Goal: Task Accomplishment & Management: Complete application form

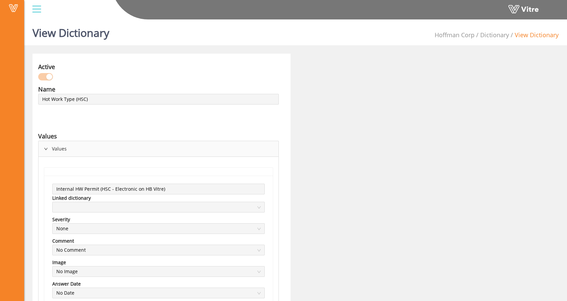
scroll to position [1, 0]
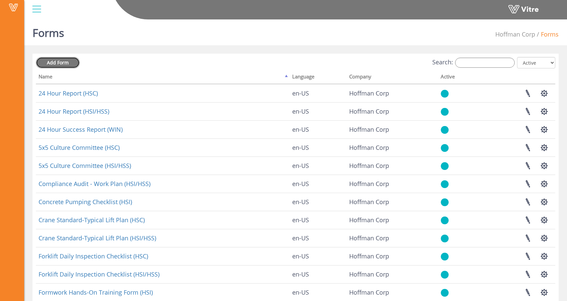
click at [66, 60] on span "Add Form" at bounding box center [58, 62] width 22 height 6
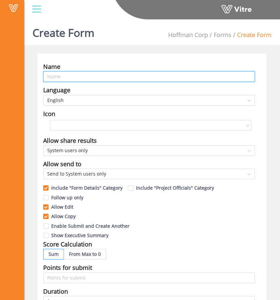
click at [127, 80] on input "text" at bounding box center [149, 76] width 212 height 11
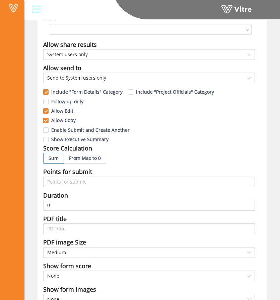
scroll to position [189, 0]
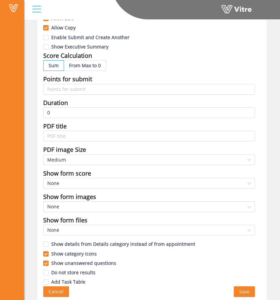
type input "Quality Flash Report (HSC)"
click at [250, 288] on button "Save" at bounding box center [244, 292] width 21 height 11
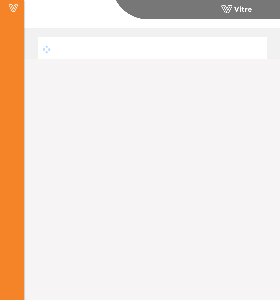
scroll to position [17, 0]
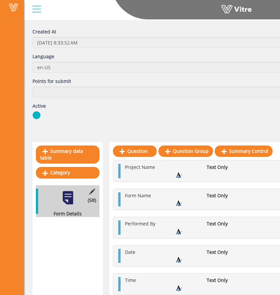
scroll to position [43, 0]
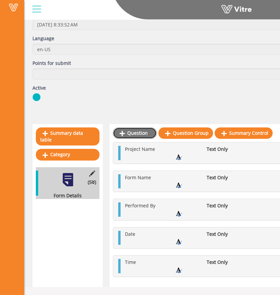
click at [133, 137] on link "Question" at bounding box center [135, 133] width 44 height 11
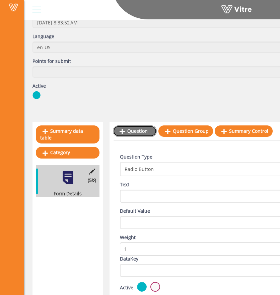
scroll to position [46, 0]
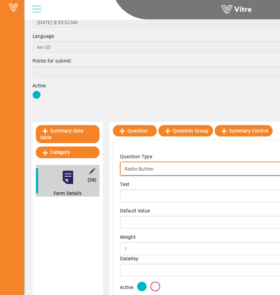
click at [157, 165] on span "Radio Button" at bounding box center [217, 169] width 192 height 12
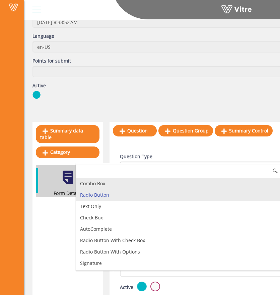
click at [140, 185] on li "Combo Box" at bounding box center [178, 183] width 204 height 11
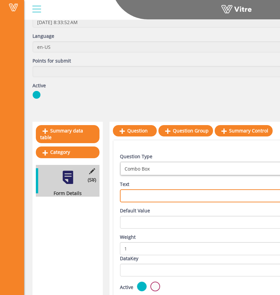
click at [146, 197] on textarea "Text" at bounding box center [222, 196] width 204 height 13
type textarea "l"
click at [125, 196] on textarea "Location" at bounding box center [222, 196] width 204 height 13
click at [184, 193] on textarea "Work Location" at bounding box center [222, 196] width 204 height 13
click at [173, 198] on textarea "Work Location" at bounding box center [222, 196] width 204 height 13
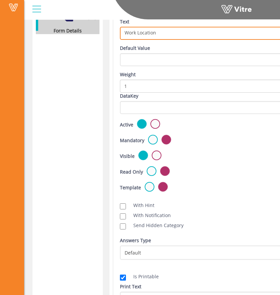
scroll to position [209, 0]
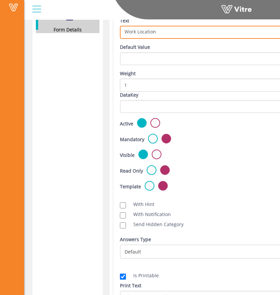
type textarea "Work Location"
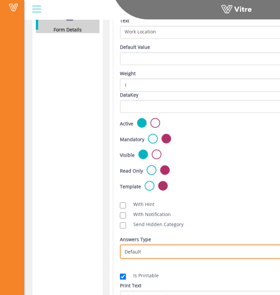
click at [151, 249] on span "Default" at bounding box center [217, 252] width 192 height 12
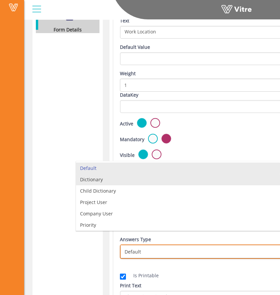
click at [148, 181] on li "Dictionary" at bounding box center [178, 179] width 204 height 11
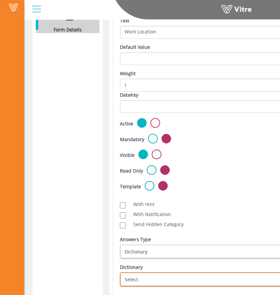
click at [153, 275] on span "Select" at bounding box center [217, 280] width 192 height 12
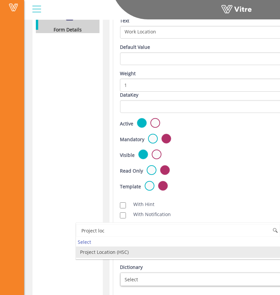
click at [130, 252] on li "Project Location (HSC)" at bounding box center [178, 252] width 204 height 11
type input "Project loc"
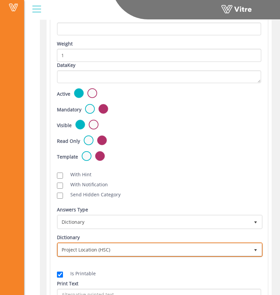
scroll to position [223, 63]
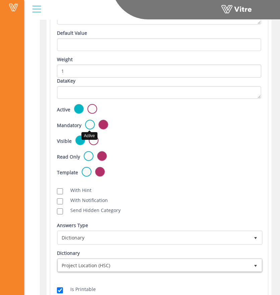
click at [86, 124] on label at bounding box center [90, 125] width 10 height 10
click at [0, 0] on input "radio" at bounding box center [0, 0] width 0 height 0
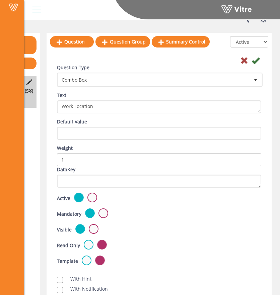
scroll to position [134, 63]
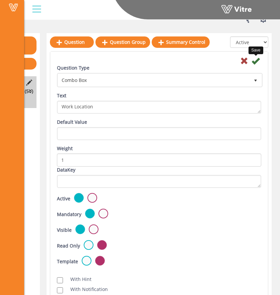
click at [257, 60] on icon at bounding box center [256, 61] width 8 height 8
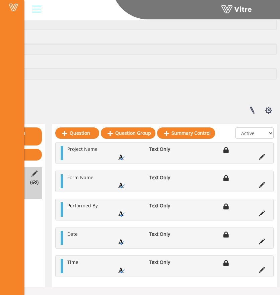
scroll to position [71, 58]
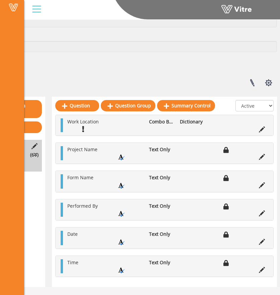
click at [265, 158] on li at bounding box center [262, 156] width 13 height 7
click at [261, 154] on icon at bounding box center [262, 157] width 6 height 6
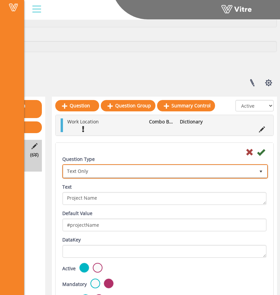
click at [119, 169] on span "Text Only" at bounding box center [159, 171] width 192 height 12
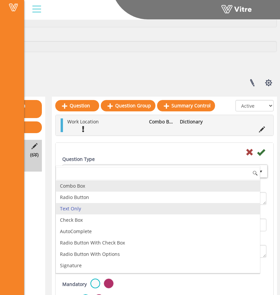
click at [101, 186] on li "Combo Box" at bounding box center [158, 186] width 204 height 11
type input "1"
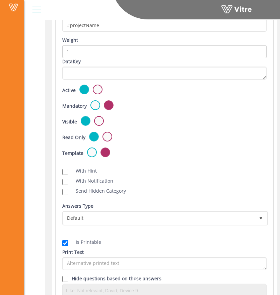
scroll to position [271, 58]
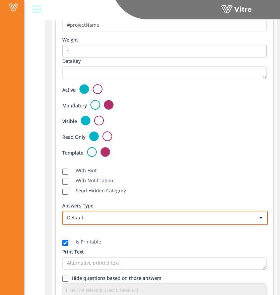
click at [105, 214] on span "Default" at bounding box center [159, 218] width 192 height 12
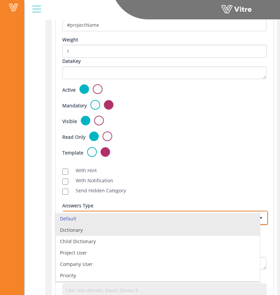
click at [97, 233] on li "Dictionary" at bounding box center [158, 230] width 204 height 11
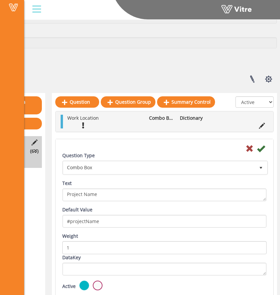
scroll to position [66, 58]
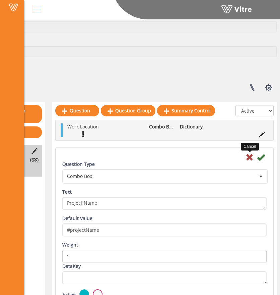
click at [248, 155] on icon at bounding box center [250, 157] width 8 height 8
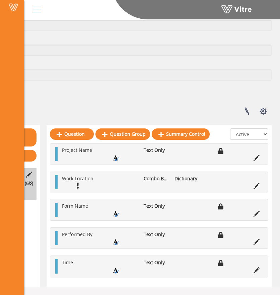
scroll to position [66, 63]
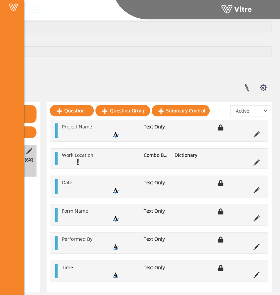
click at [257, 275] on icon at bounding box center [257, 275] width 6 height 6
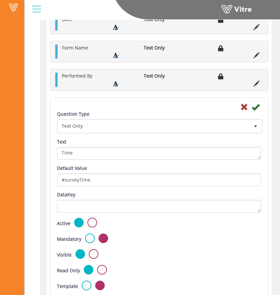
scroll to position [231, 63]
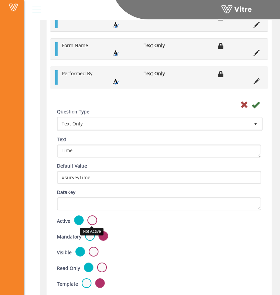
click at [90, 221] on label at bounding box center [92, 221] width 10 height 10
click at [0, 0] on input "radio" at bounding box center [0, 0] width 0 height 0
click at [256, 103] on icon at bounding box center [256, 105] width 8 height 8
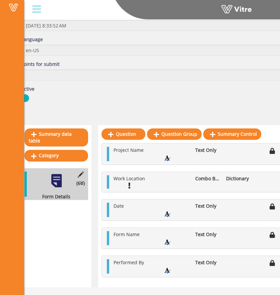
scroll to position [42, 0]
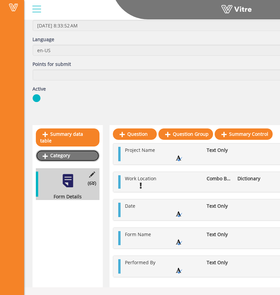
click at [62, 150] on link "Category" at bounding box center [68, 155] width 64 height 11
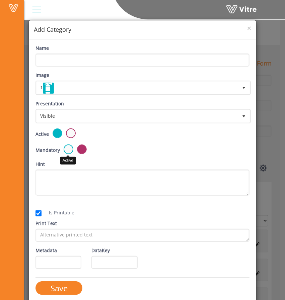
scroll to position [5, 0]
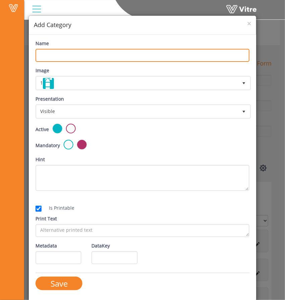
click at [113, 60] on input "Name" at bounding box center [143, 55] width 214 height 13
type input "Description"
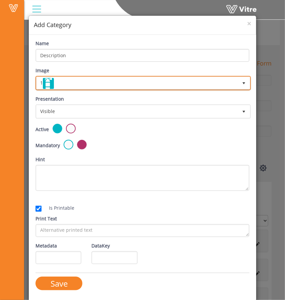
click at [114, 79] on span "1" at bounding box center [137, 83] width 201 height 12
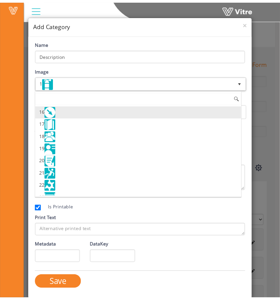
scroll to position [188, 0]
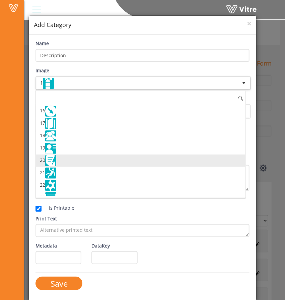
click at [71, 155] on li "20" at bounding box center [141, 161] width 210 height 12
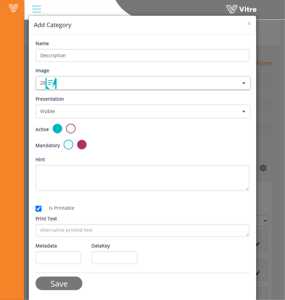
click at [54, 283] on input "Save" at bounding box center [59, 284] width 47 height 14
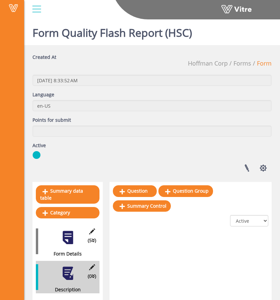
scroll to position [17, 0]
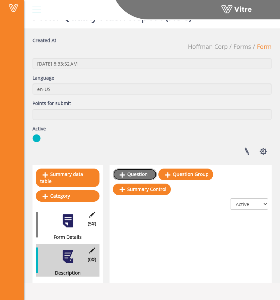
click at [132, 172] on link "Question" at bounding box center [135, 174] width 44 height 11
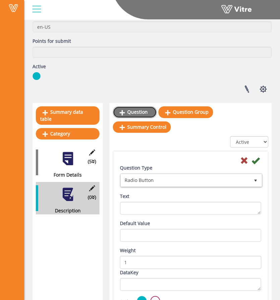
scroll to position [79, 0]
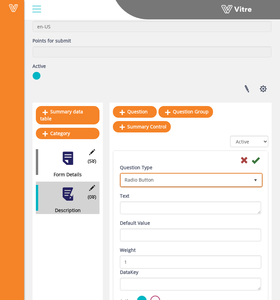
click at [191, 175] on span "Radio Button" at bounding box center [185, 180] width 129 height 12
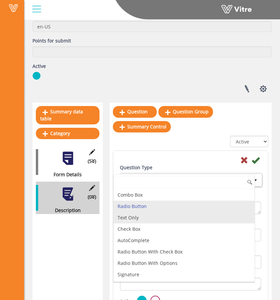
click at [146, 219] on li "Text Only" at bounding box center [184, 217] width 141 height 11
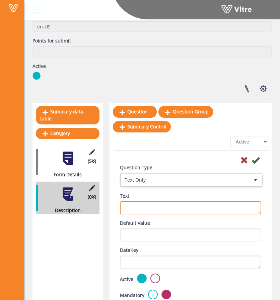
click at [161, 203] on textarea "Text" at bounding box center [190, 208] width 141 height 13
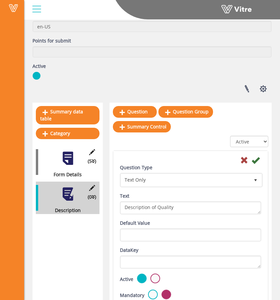
click at [192, 201] on div "Text Description of Quality" at bounding box center [190, 204] width 141 height 22
click at [189, 204] on textarea "Description of Quality" at bounding box center [190, 208] width 141 height 13
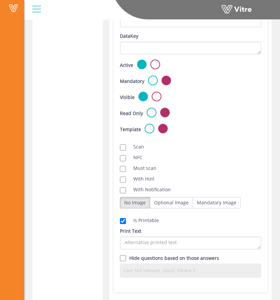
scroll to position [295, 0]
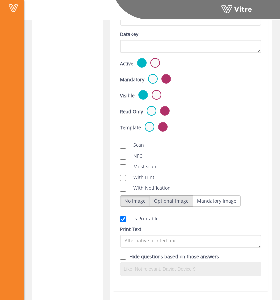
type textarea "Description of Quality Item"
click at [176, 203] on label "Optional Image" at bounding box center [171, 201] width 43 height 11
radio input "true"
click at [219, 227] on div "Print Text" at bounding box center [190, 237] width 141 height 22
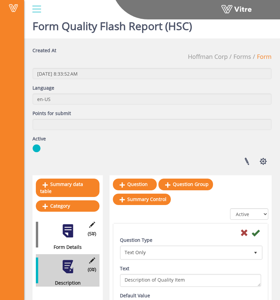
scroll to position [0, 0]
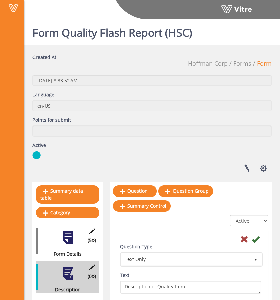
click at [258, 236] on icon at bounding box center [256, 240] width 8 height 8
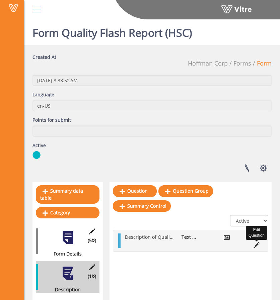
click at [256, 244] on icon at bounding box center [257, 245] width 6 height 6
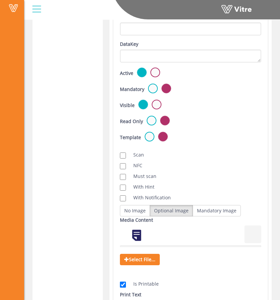
scroll to position [284, 0]
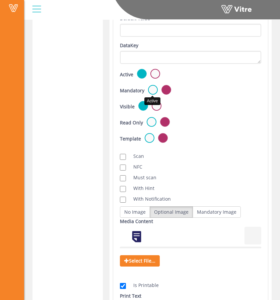
click at [150, 91] on label at bounding box center [153, 90] width 10 height 10
click at [0, 0] on input "radio" at bounding box center [0, 0] width 0 height 0
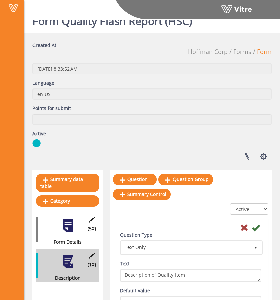
scroll to position [0, 0]
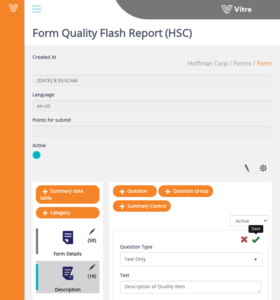
click at [255, 241] on icon at bounding box center [256, 240] width 8 height 8
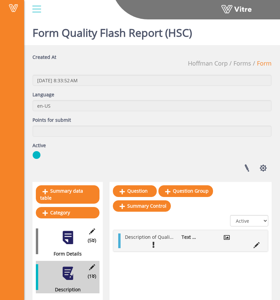
scroll to position [17, 0]
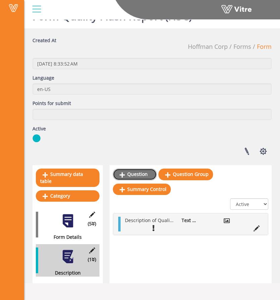
click at [132, 172] on link "Question" at bounding box center [135, 174] width 44 height 11
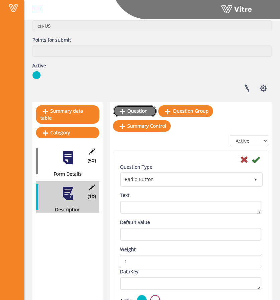
scroll to position [80, 0]
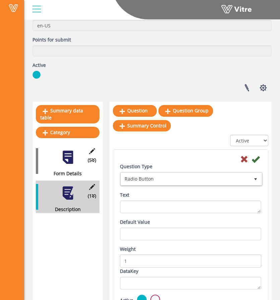
click at [149, 187] on div "Question Type Radio Button 3 Text" at bounding box center [190, 191] width 151 height 56
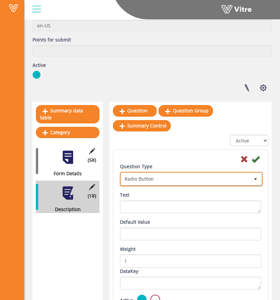
click at [151, 182] on span "Radio Button" at bounding box center [185, 179] width 129 height 12
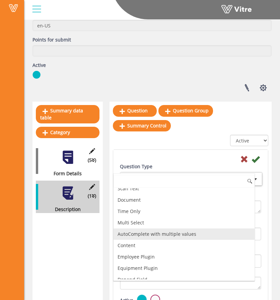
scroll to position [199, 0]
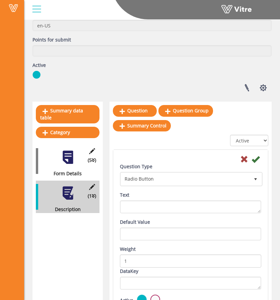
click at [180, 133] on div "Question Question Group Summary Control" at bounding box center [190, 120] width 155 height 30
click at [242, 158] on icon at bounding box center [244, 159] width 8 height 8
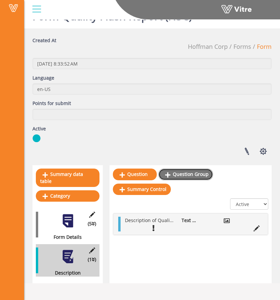
click at [183, 172] on link "Question Group" at bounding box center [185, 174] width 55 height 11
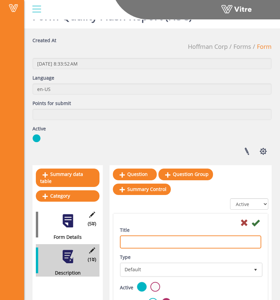
click at [142, 244] on input "Title" at bounding box center [190, 242] width 141 height 13
type input "List"
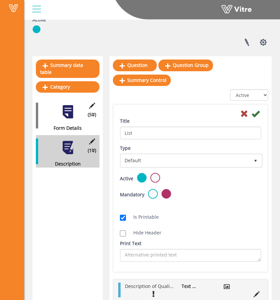
scroll to position [136, 0]
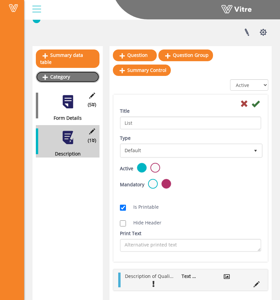
click at [63, 71] on link "Category" at bounding box center [68, 76] width 64 height 11
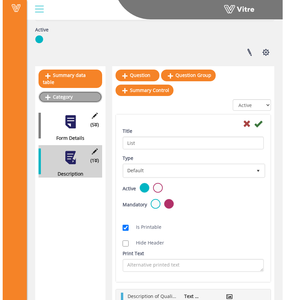
scroll to position [118, 0]
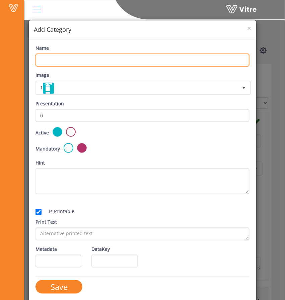
click at [93, 61] on input "Name" at bounding box center [143, 60] width 214 height 13
type input "Corrective Action"
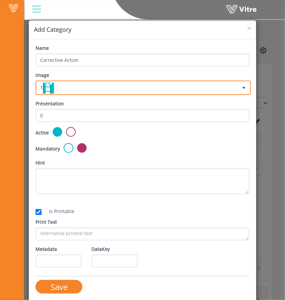
click at [71, 86] on span "1" at bounding box center [137, 88] width 201 height 12
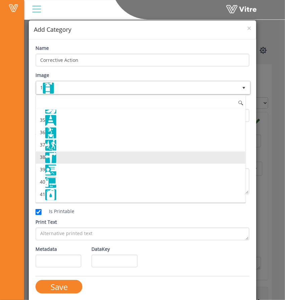
scroll to position [418, 0]
click at [80, 153] on li "38" at bounding box center [141, 159] width 210 height 12
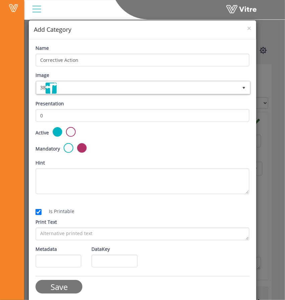
click at [55, 290] on input "Save" at bounding box center [59, 287] width 47 height 14
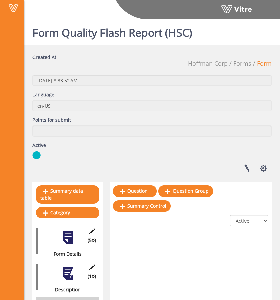
scroll to position [29, 0]
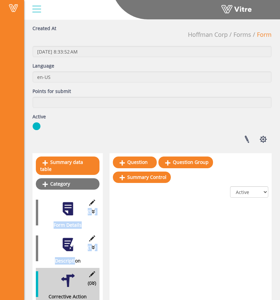
drag, startPoint x: 74, startPoint y: 252, endPoint x: 83, endPoint y: 180, distance: 71.9
click at [83, 180] on div "Summary data table Category (5 ) Form Details (1 ) Description (0 ) Corrective …" at bounding box center [67, 230] width 70 height 154
click at [83, 180] on link "Category" at bounding box center [68, 184] width 64 height 11
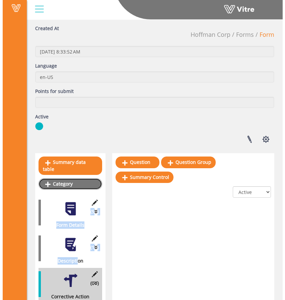
scroll to position [0, 0]
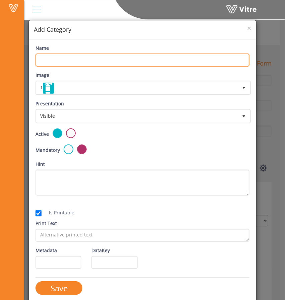
click at [52, 64] on input "Name" at bounding box center [143, 60] width 214 height 13
type input "Supervisor Approval"
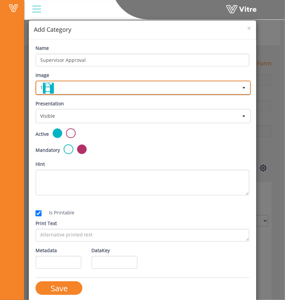
click at [101, 82] on span "1" at bounding box center [137, 88] width 201 height 12
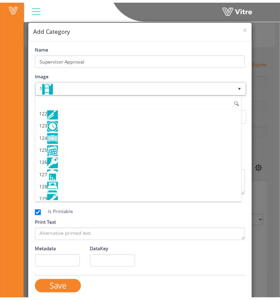
scroll to position [1505, 0]
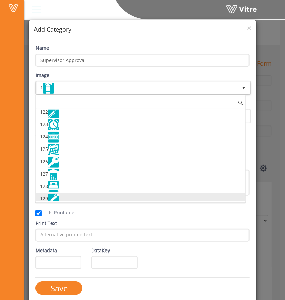
click at [75, 193] on li "129" at bounding box center [141, 199] width 210 height 12
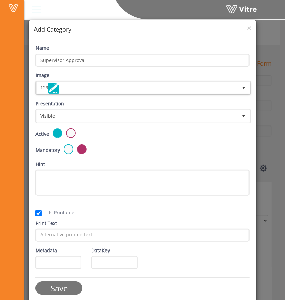
click at [52, 288] on input "Save" at bounding box center [59, 289] width 47 height 14
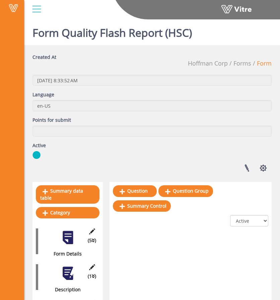
scroll to position [64, 0]
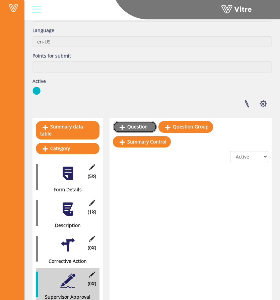
click at [132, 129] on link "Question" at bounding box center [135, 126] width 44 height 11
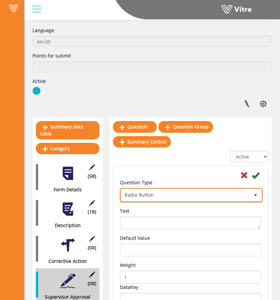
click at [157, 193] on span "Radio Button" at bounding box center [185, 195] width 129 height 12
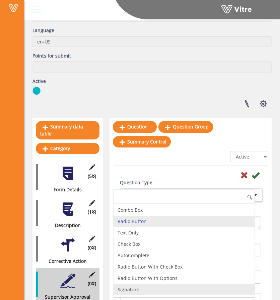
click at [138, 289] on li "Signature" at bounding box center [184, 289] width 141 height 11
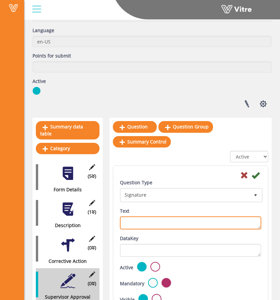
click at [137, 222] on textarea "Text" at bounding box center [190, 223] width 141 height 13
type textarea "Supervisor Signature"
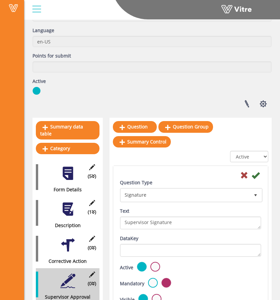
click at [157, 203] on div "Question Type Signature 14 Text Supervisor Signature" at bounding box center [190, 207] width 151 height 56
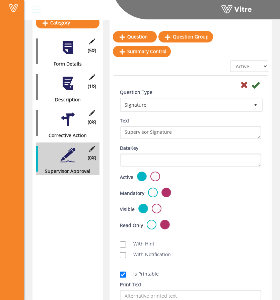
scroll to position [192, 0]
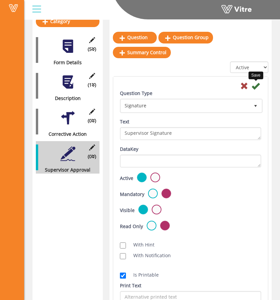
click at [256, 86] on icon at bounding box center [256, 86] width 8 height 8
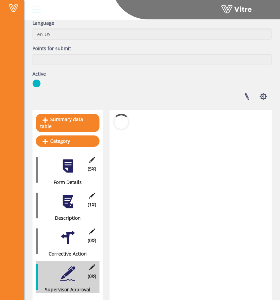
scroll to position [64, 0]
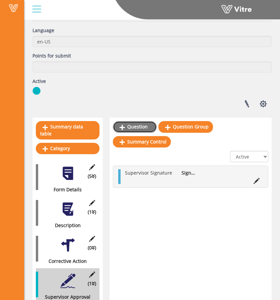
click at [142, 127] on link "Question" at bounding box center [135, 126] width 44 height 11
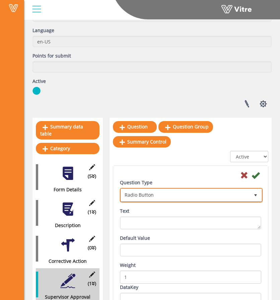
click at [152, 194] on span "Radio Button" at bounding box center [185, 195] width 129 height 12
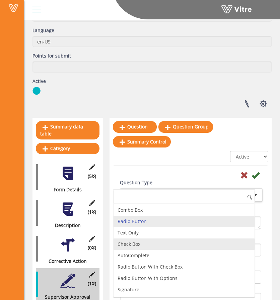
click at [140, 233] on li "Text Only" at bounding box center [184, 232] width 141 height 11
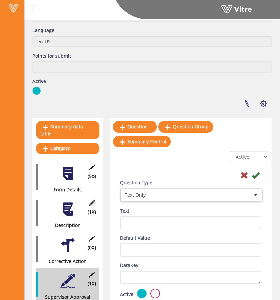
click at [137, 233] on div "Question Type Text Only 5 Text" at bounding box center [190, 207] width 151 height 56
click at [137, 229] on div "Question Type Text Only 5 Text" at bounding box center [190, 207] width 151 height 56
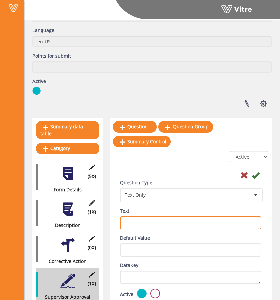
click at [138, 224] on textarea "Text" at bounding box center [190, 223] width 141 height 13
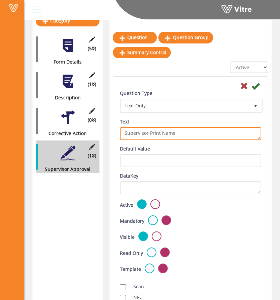
scroll to position [192, 0]
type textarea "Supervisor Print Name"
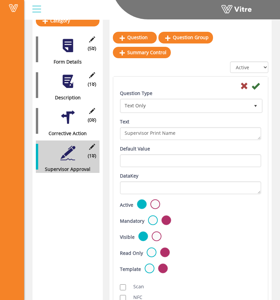
click at [148, 221] on label at bounding box center [153, 221] width 10 height 10
click at [0, 0] on input "radio" at bounding box center [0, 0] width 0 height 0
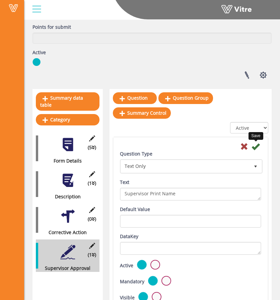
click at [254, 145] on icon at bounding box center [256, 147] width 8 height 8
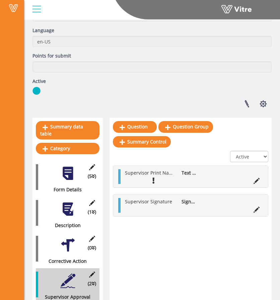
click at [117, 170] on div "Supervisor Print Name Text Only" at bounding box center [190, 176] width 155 height 21
click at [121, 173] on div "Supervisor Print Name Text Only" at bounding box center [190, 176] width 155 height 21
click at [117, 221] on div "Question Question Group Summary Control All Active Not Active Supervisor Print …" at bounding box center [191, 213] width 162 height 190
click at [254, 208] on icon at bounding box center [257, 210] width 6 height 6
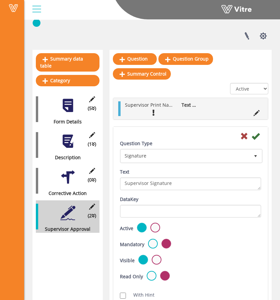
scroll to position [133, 0]
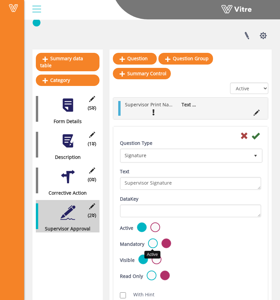
click at [155, 242] on label at bounding box center [153, 244] width 10 height 10
click at [0, 0] on input "radio" at bounding box center [0, 0] width 0 height 0
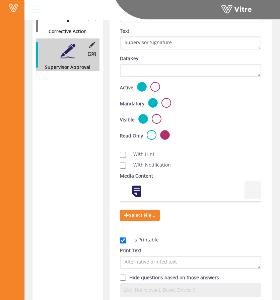
scroll to position [0, 0]
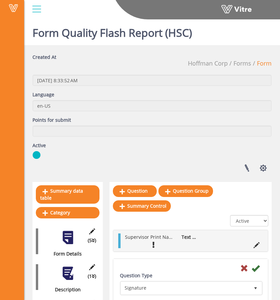
click at [257, 265] on icon at bounding box center [256, 269] width 8 height 8
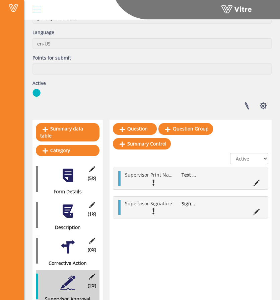
scroll to position [64, 0]
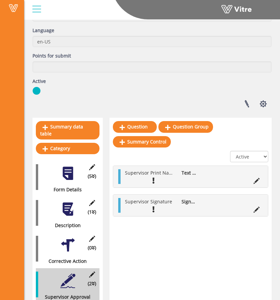
click at [68, 166] on div at bounding box center [67, 173] width 15 height 15
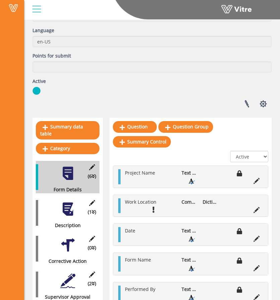
scroll to position [77, 0]
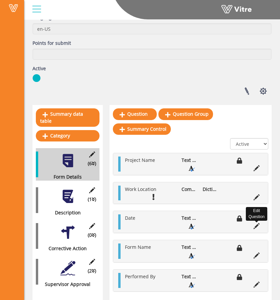
click at [257, 227] on icon at bounding box center [257, 226] width 6 height 6
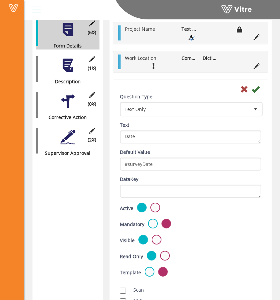
scroll to position [208, 0]
click at [63, 136] on div at bounding box center [67, 137] width 15 height 15
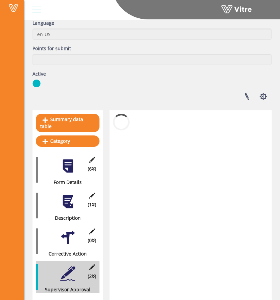
scroll to position [64, 0]
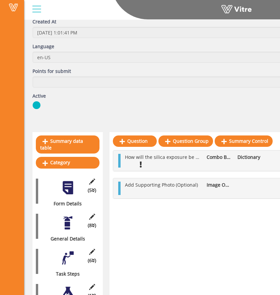
scroll to position [36, 0]
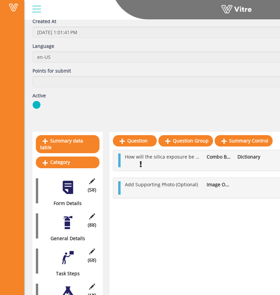
click at [73, 189] on div "(5 ) Form Details" at bounding box center [68, 191] width 64 height 32
click at [68, 187] on div at bounding box center [67, 187] width 15 height 15
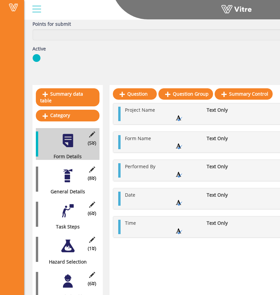
scroll to position [83, 0]
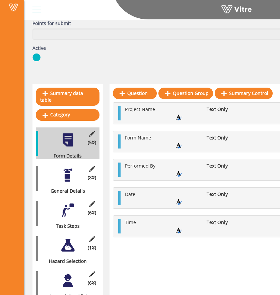
click at [67, 168] on div at bounding box center [67, 175] width 15 height 15
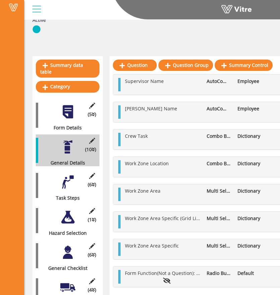
scroll to position [112, 0]
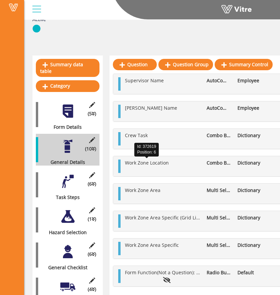
click at [150, 162] on span "Work Zone Location" at bounding box center [147, 163] width 44 height 6
click at [175, 168] on li at bounding box center [178, 169] width 13 height 7
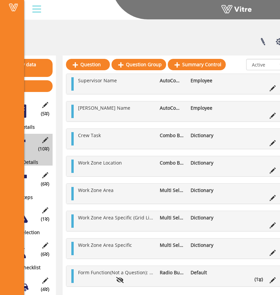
scroll to position [112, 63]
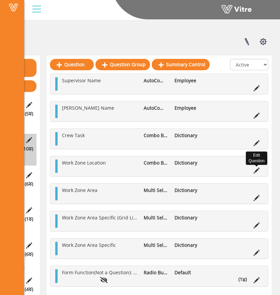
click at [257, 171] on icon at bounding box center [257, 171] width 6 height 6
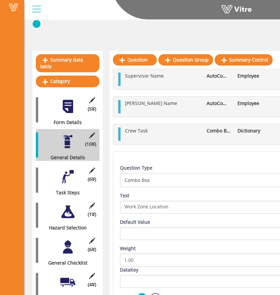
scroll to position [0, 0]
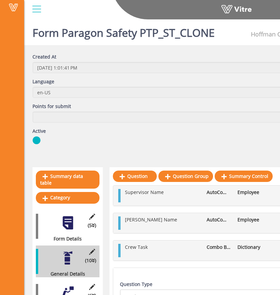
click at [54, 221] on div "(5 ) Form Details" at bounding box center [68, 227] width 64 height 32
click at [70, 222] on div at bounding box center [67, 223] width 15 height 15
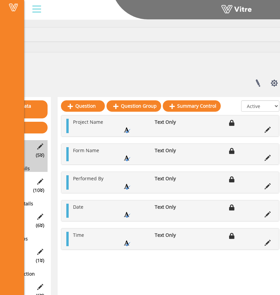
scroll to position [70, 52]
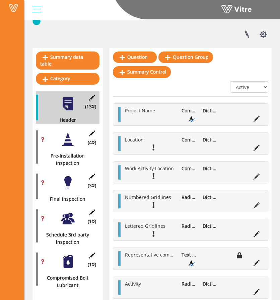
scroll to position [122, 0]
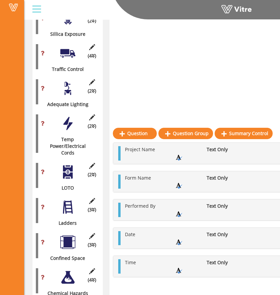
scroll to position [1121, 0]
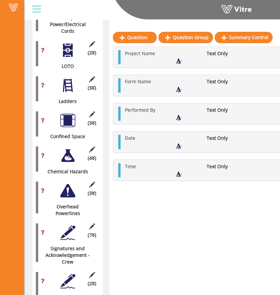
click at [61, 274] on div at bounding box center [67, 281] width 15 height 15
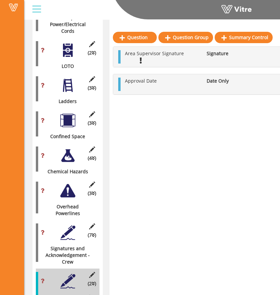
click at [159, 63] on li at bounding box center [153, 60] width 13 height 7
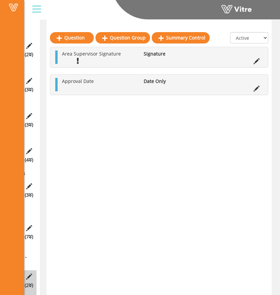
scroll to position [1119, 63]
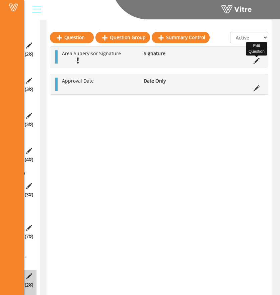
click at [255, 59] on icon at bounding box center [257, 61] width 6 height 6
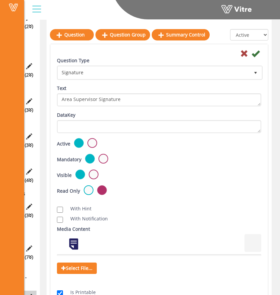
scroll to position [1095, 63]
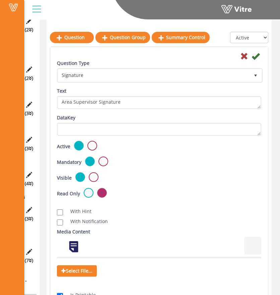
click at [241, 56] on icon at bounding box center [244, 56] width 8 height 8
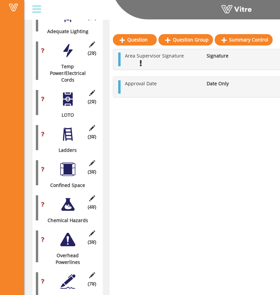
scroll to position [1070, 0]
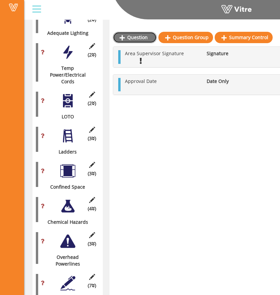
click at [139, 33] on link "Question" at bounding box center [135, 37] width 44 height 11
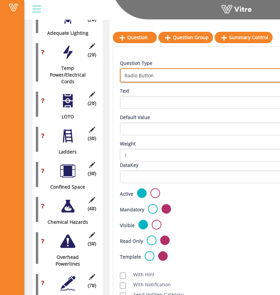
click at [154, 74] on span "Radio Button" at bounding box center [217, 75] width 192 height 12
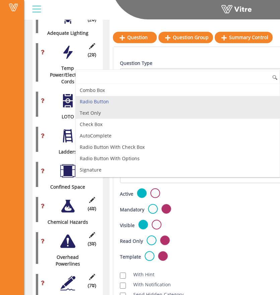
click at [126, 114] on li "Text Only" at bounding box center [178, 113] width 204 height 11
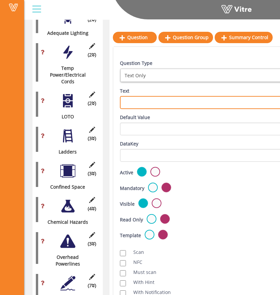
click at [143, 100] on textarea "Text" at bounding box center [222, 102] width 204 height 13
type textarea "Area Supervisor Print Name"
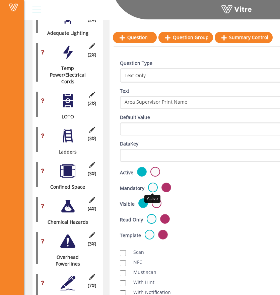
click at [152, 186] on label at bounding box center [153, 188] width 10 height 10
click at [0, 0] on input "radio" at bounding box center [0, 0] width 0 height 0
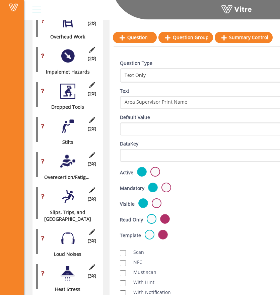
scroll to position [708, 63]
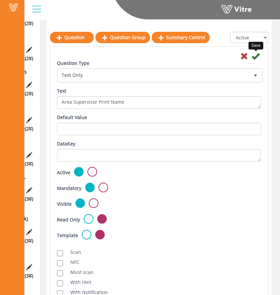
click at [256, 55] on icon at bounding box center [256, 56] width 8 height 8
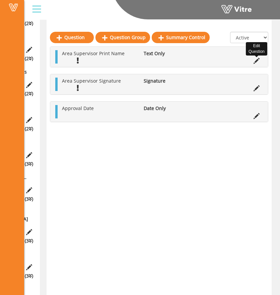
click at [257, 63] on icon at bounding box center [257, 61] width 6 height 6
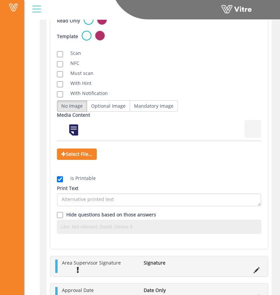
scroll to position [1474, 63]
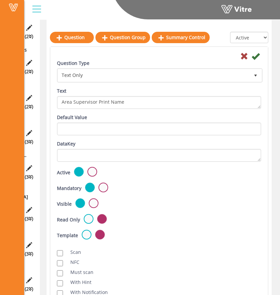
click at [165, 196] on div "Active Mandatory Visible Read Only Template Draft Name" at bounding box center [159, 206] width 214 height 79
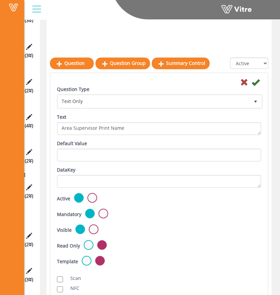
scroll to position [798, 63]
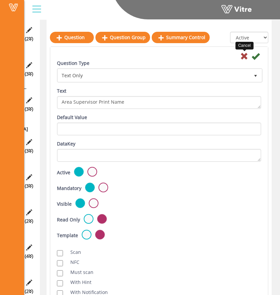
click at [246, 58] on icon at bounding box center [244, 56] width 8 height 8
